Goal: Check status: Check status

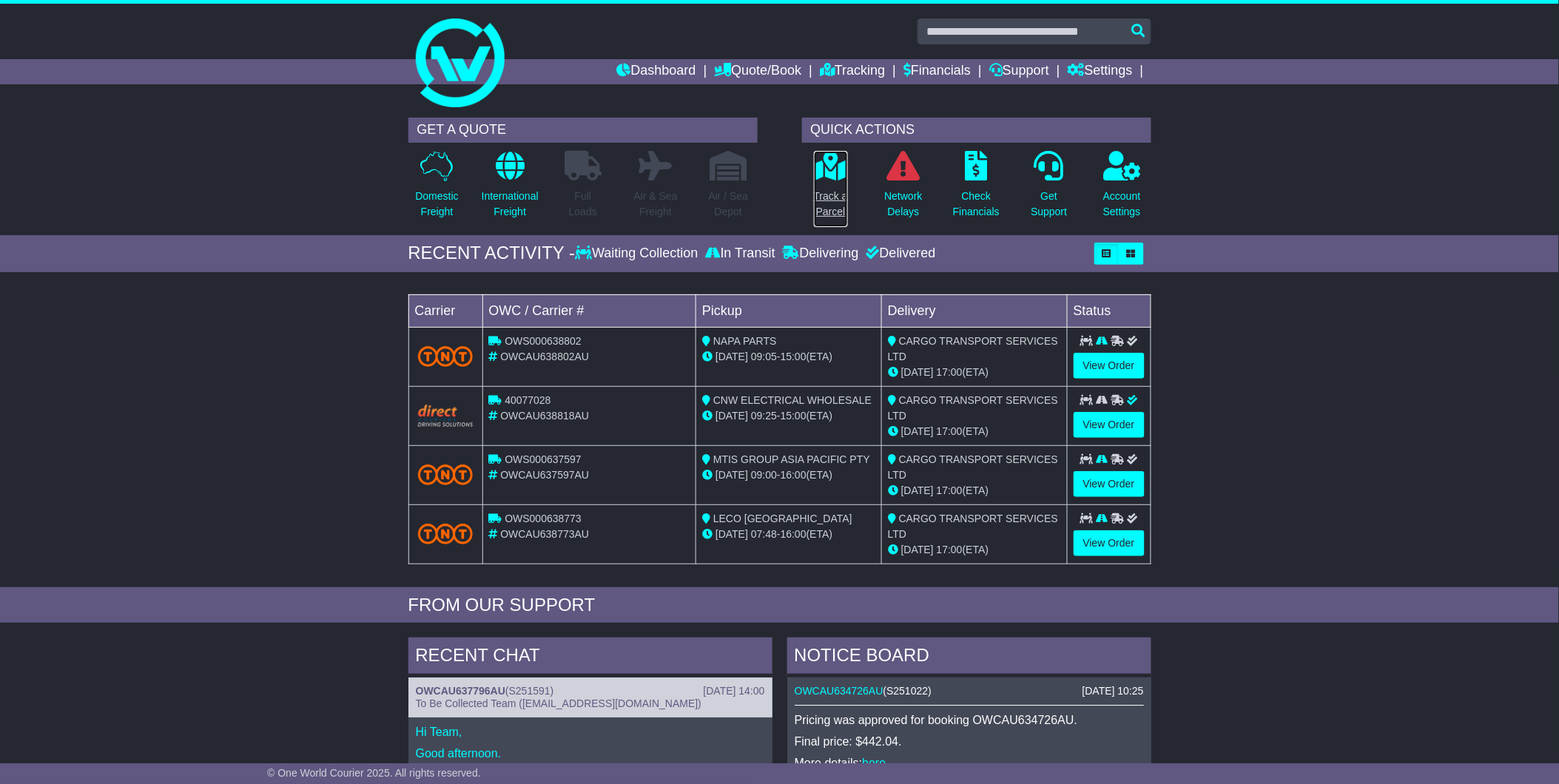
click at [819, 181] on link "Track a Parcel" at bounding box center [831, 188] width 35 height 77
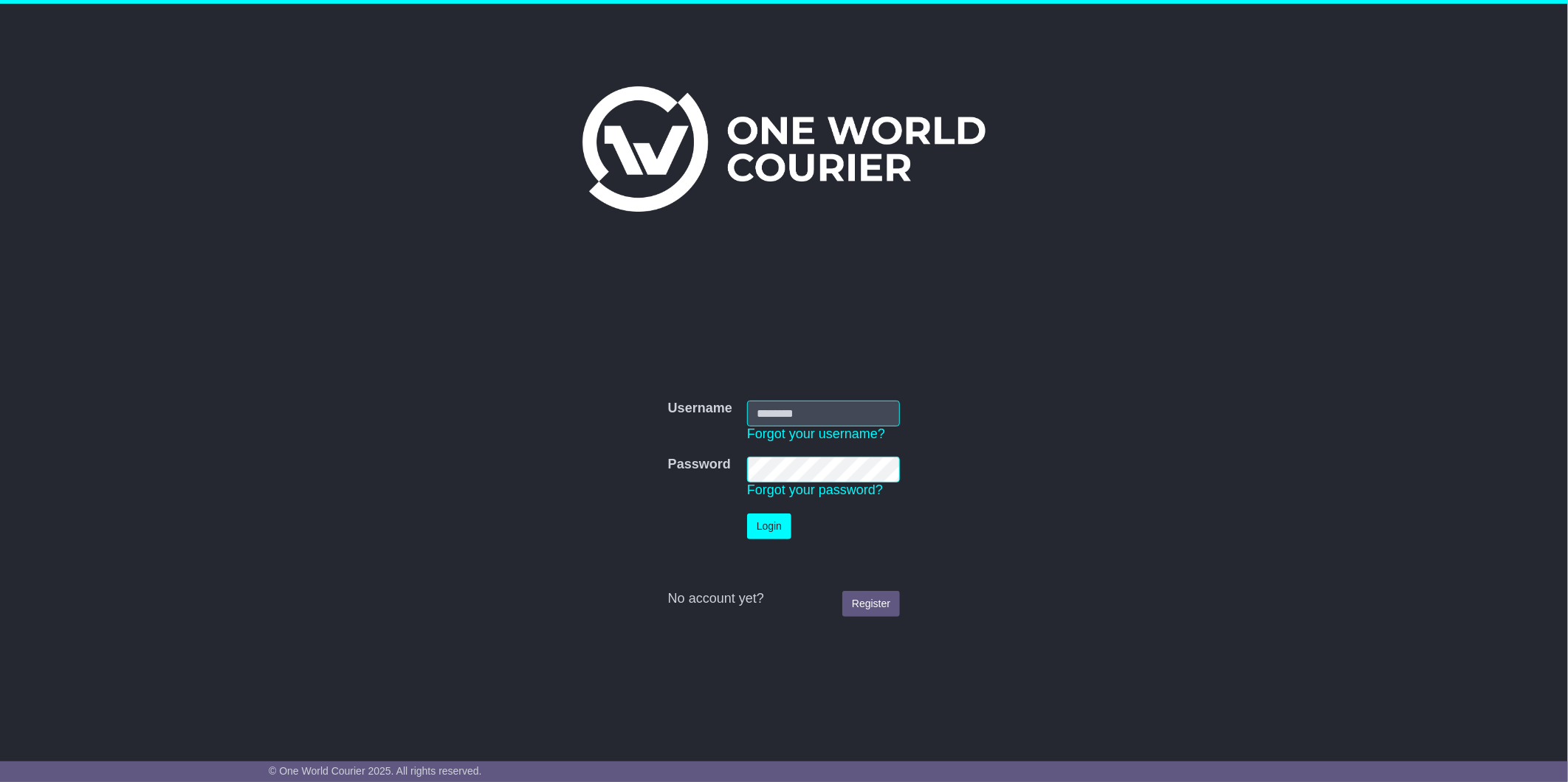
type input "**********"
click at [773, 525] on button "Login" at bounding box center [769, 526] width 45 height 26
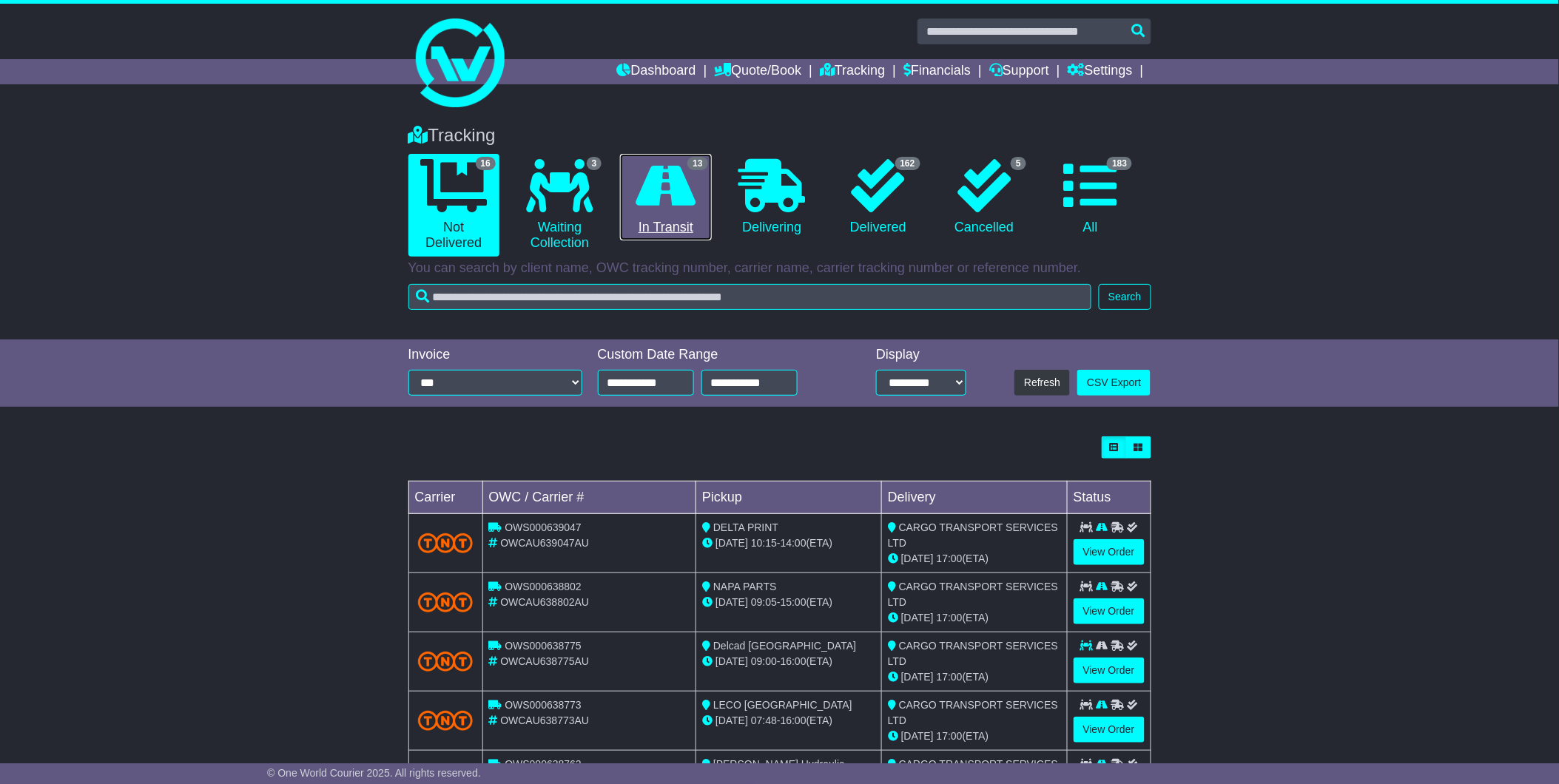
click at [669, 196] on icon at bounding box center [667, 186] width 60 height 53
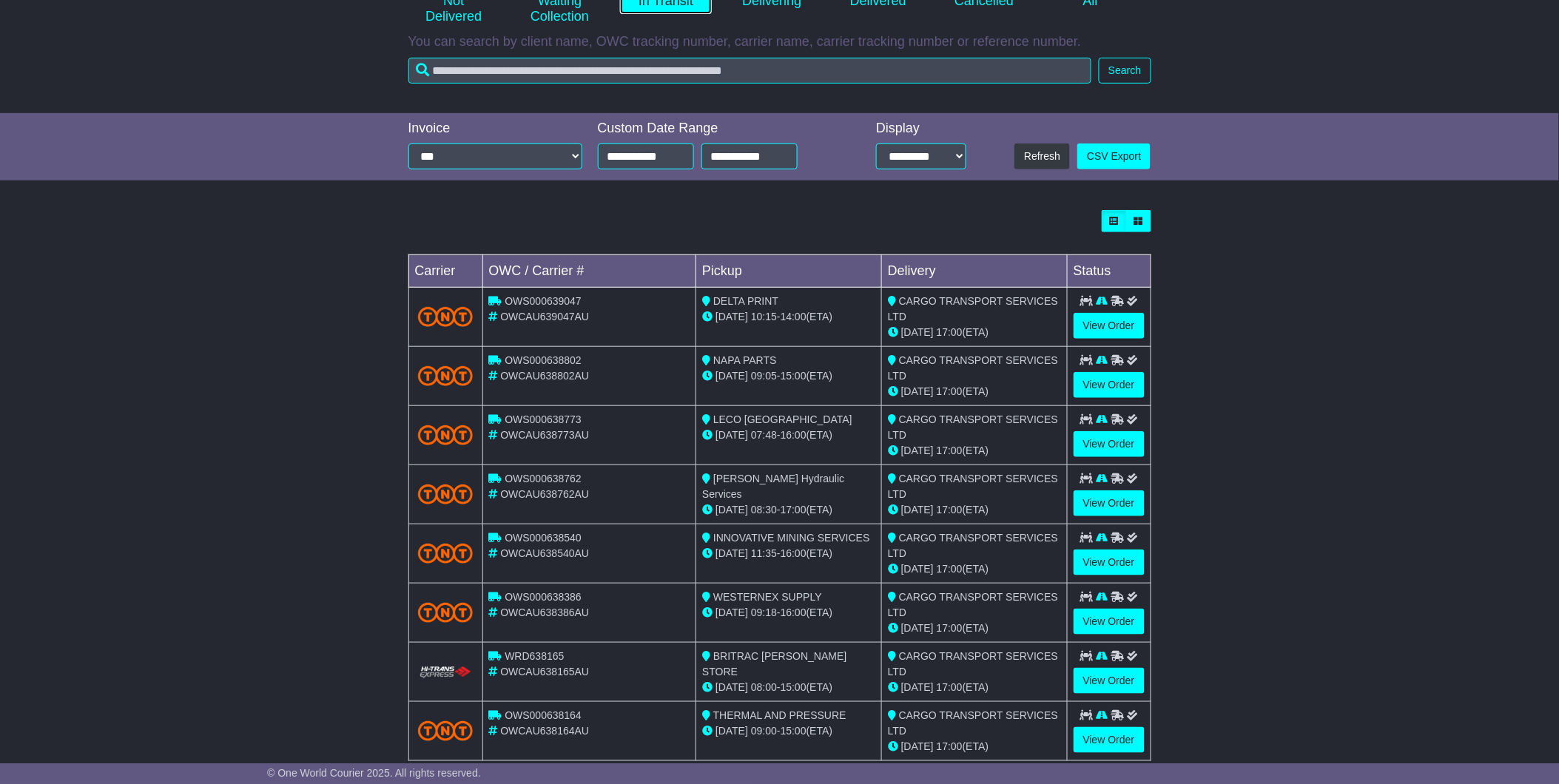
scroll to position [246, 0]
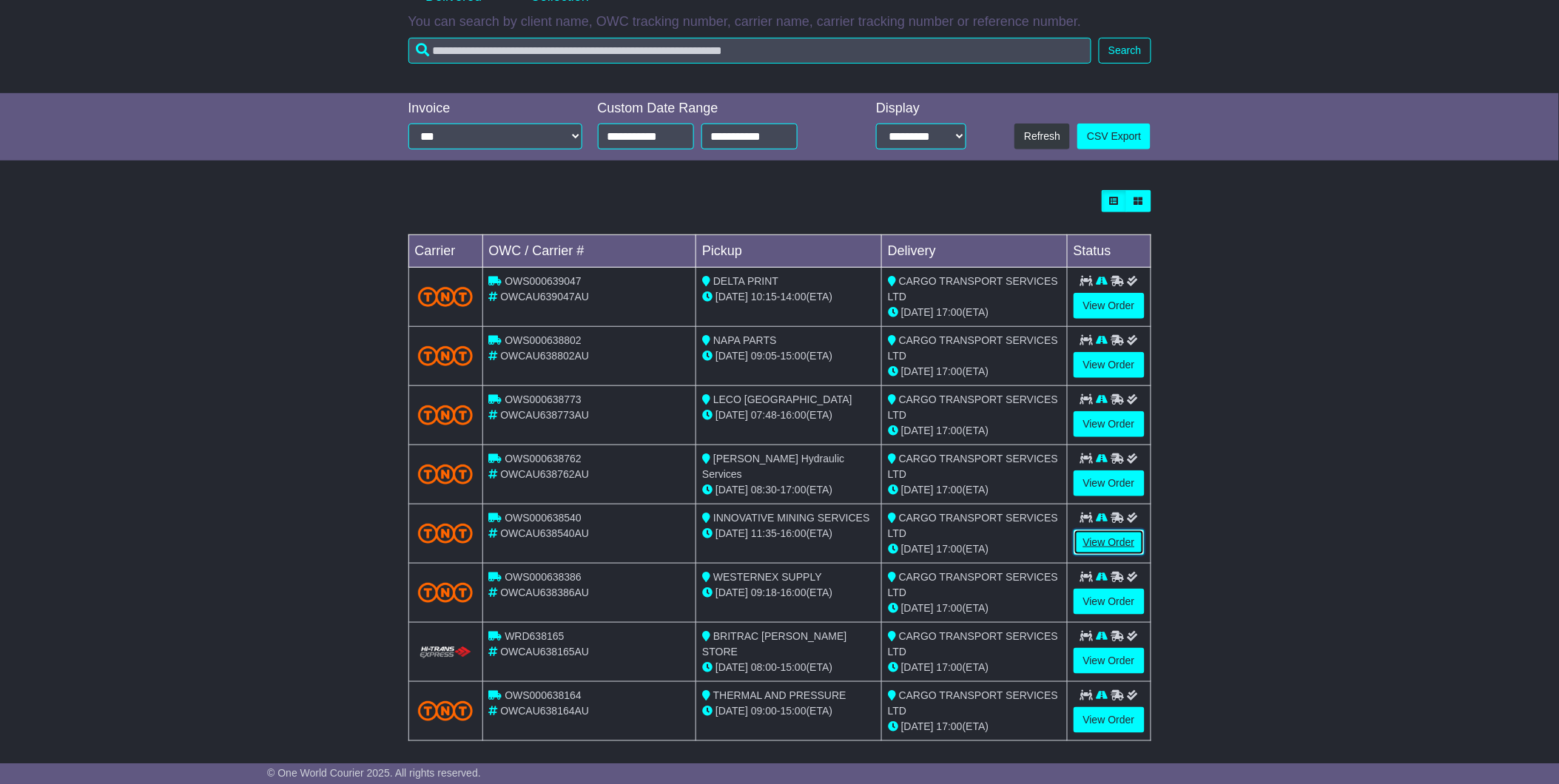
click at [1103, 536] on link "View Order" at bounding box center [1110, 543] width 71 height 26
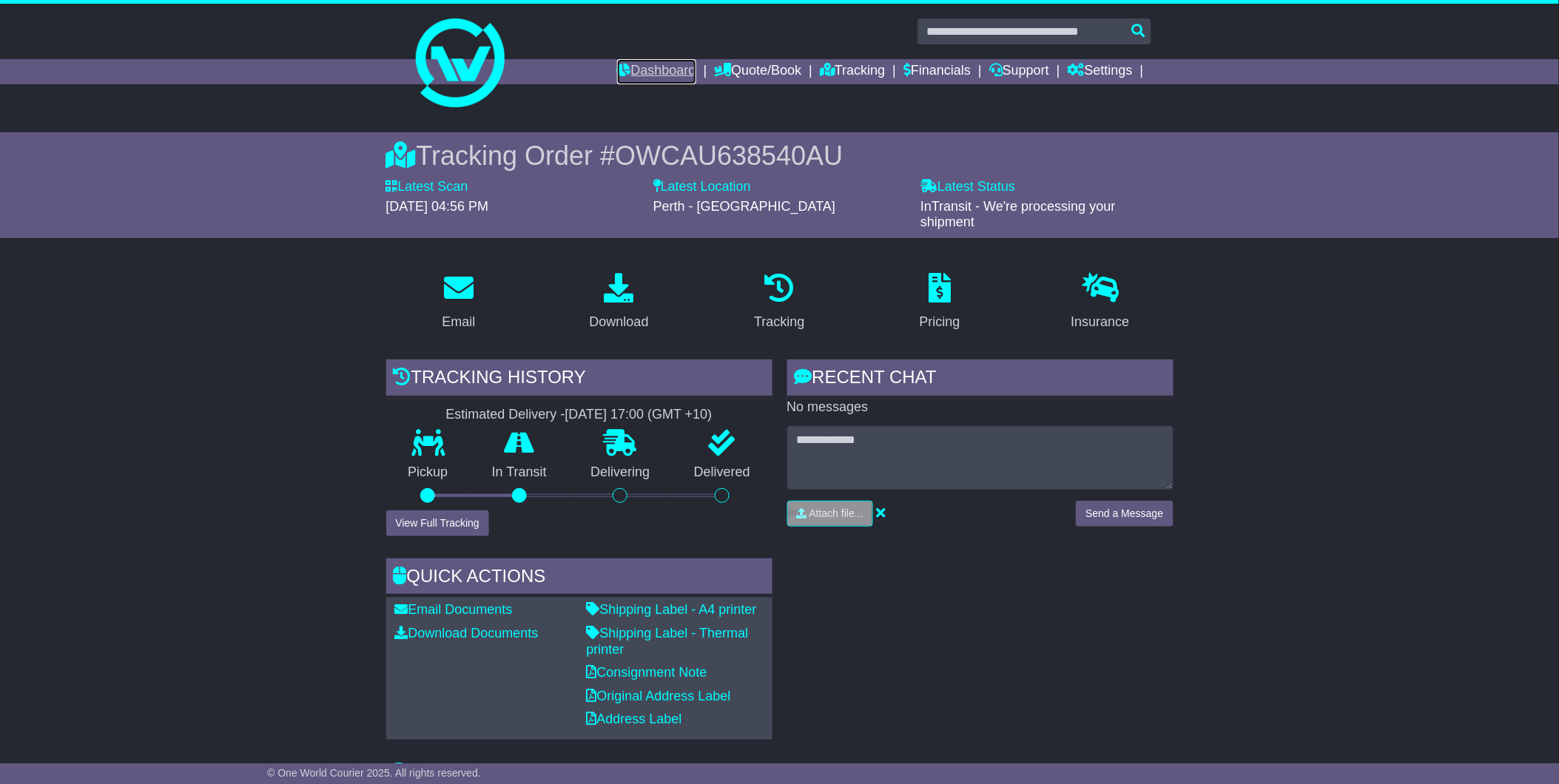
click at [655, 74] on link "Dashboard" at bounding box center [656, 72] width 79 height 25
